Goal: Navigation & Orientation: Go to known website

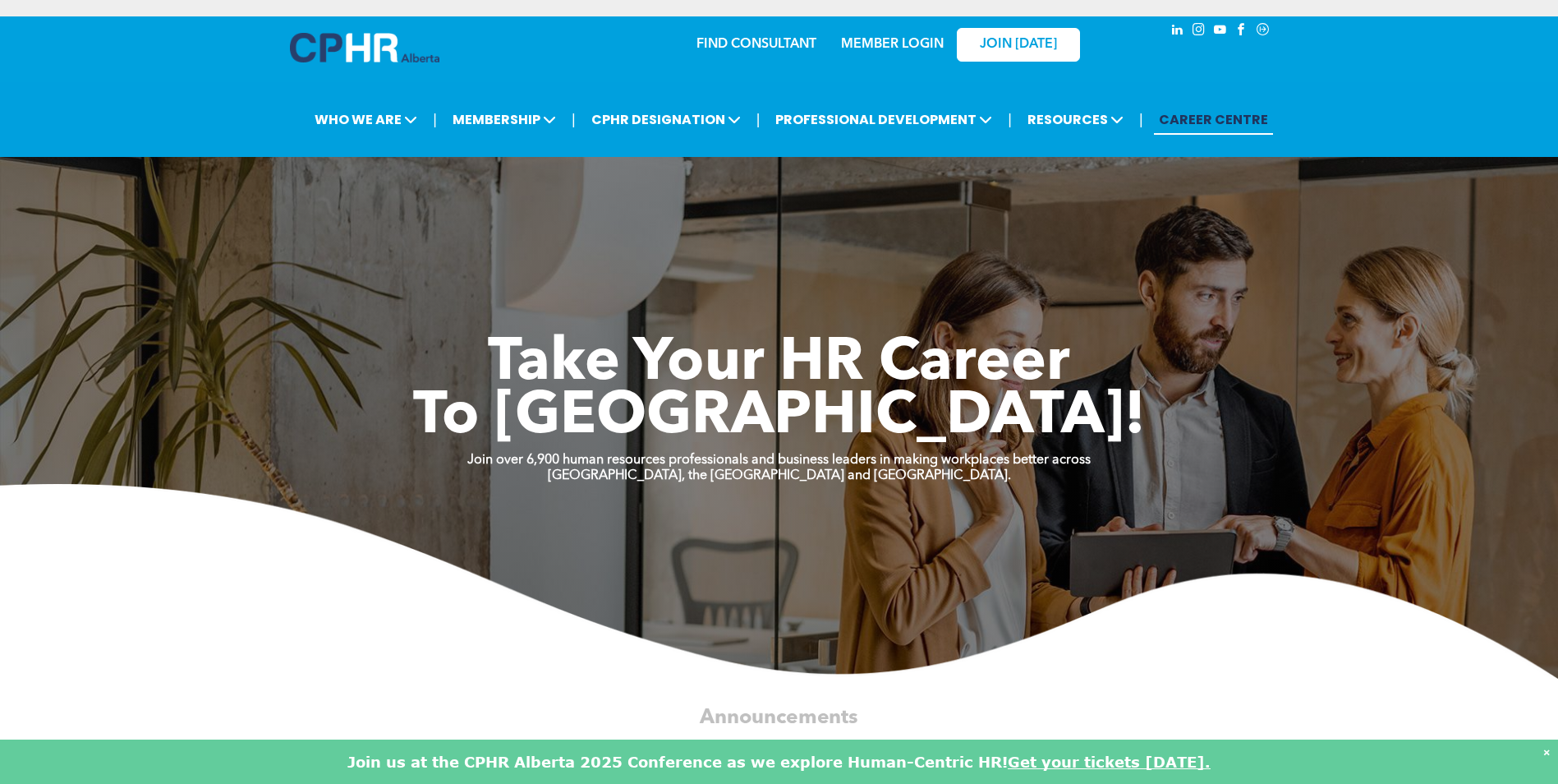
click at [923, 41] on link "MEMBER LOGIN" at bounding box center [892, 45] width 102 height 14
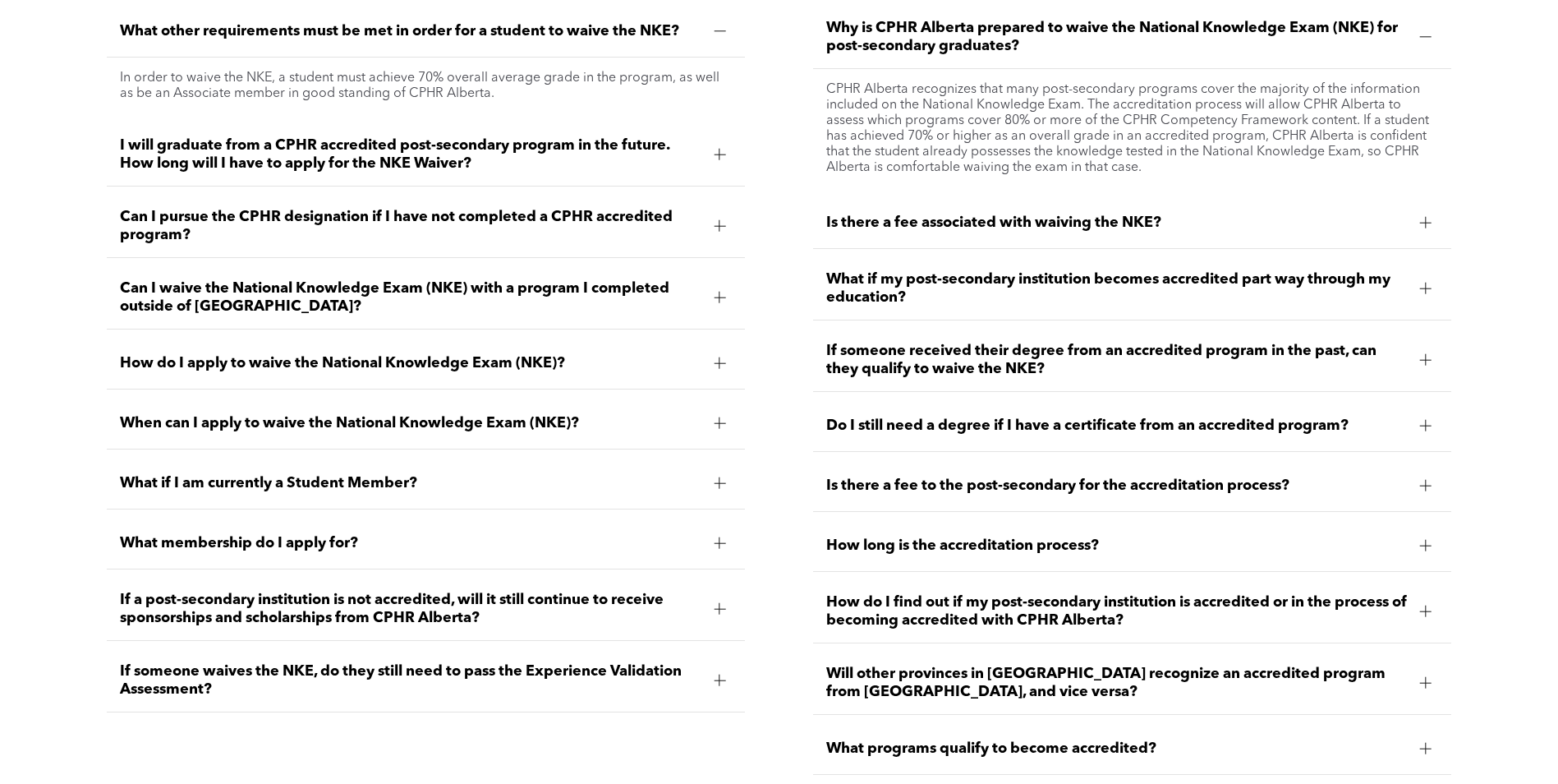
scroll to position [2382, 0]
